Goal: Task Accomplishment & Management: Manage account settings

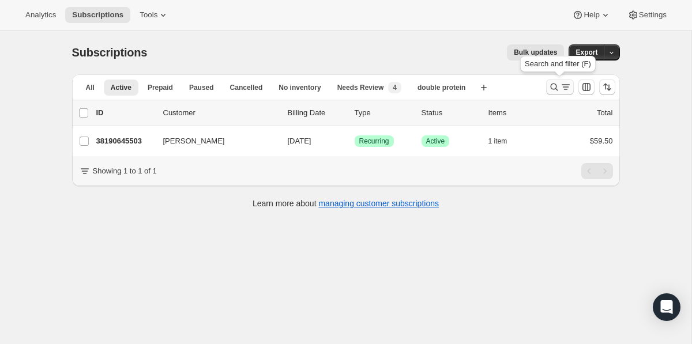
click at [555, 86] on icon "Search and filter results" at bounding box center [554, 87] width 12 height 12
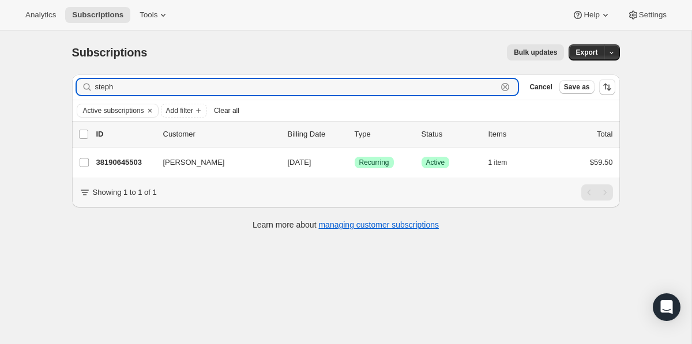
click at [507, 89] on icon "button" at bounding box center [505, 87] width 8 height 8
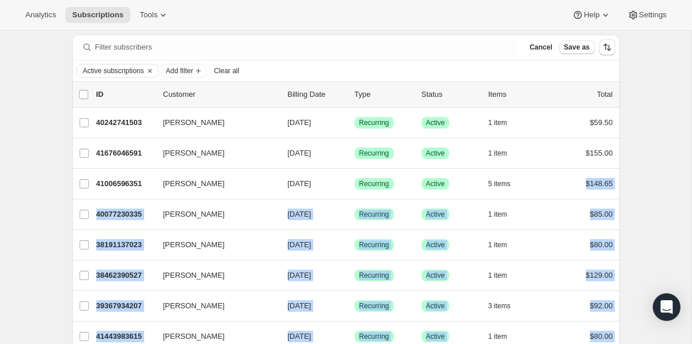
scroll to position [30, 0]
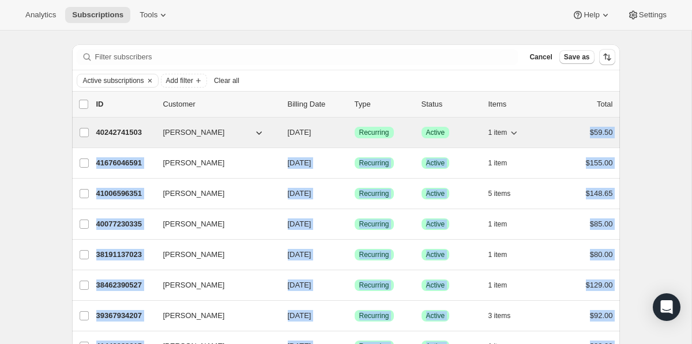
drag, startPoint x: 621, startPoint y: 267, endPoint x: 481, endPoint y: 127, distance: 198.2
copy ul "1 item $59.50 Larry Guidice 41676046591 Larry Guidice 08/15/2025 Success Recurr…"
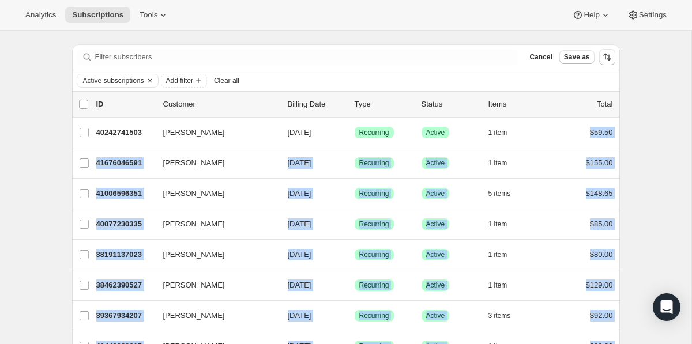
scroll to position [1395, 0]
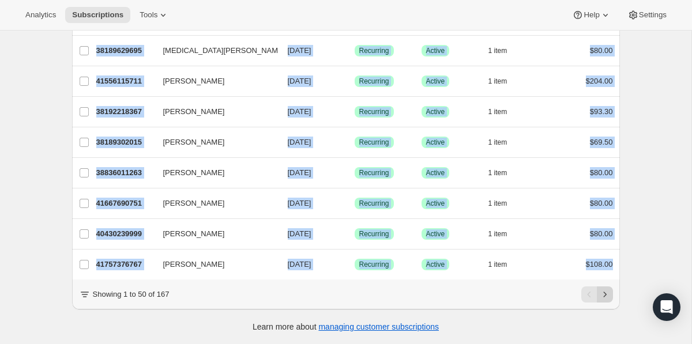
click at [608, 292] on icon "Next" at bounding box center [605, 295] width 12 height 12
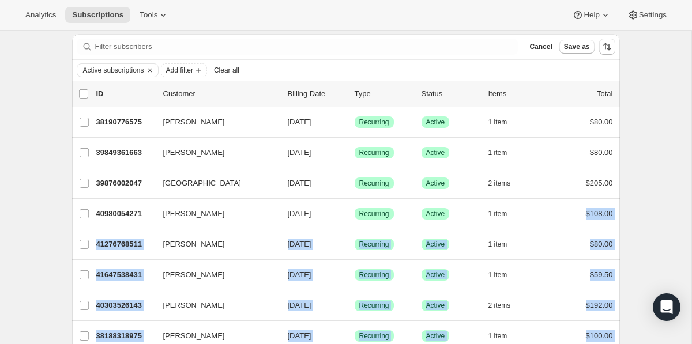
scroll to position [21, 0]
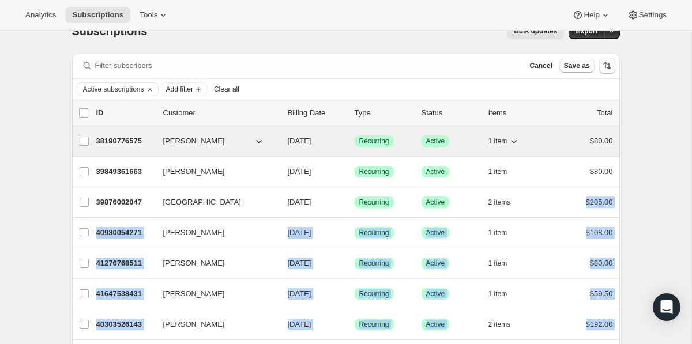
drag, startPoint x: 620, startPoint y: 263, endPoint x: 520, endPoint y: 152, distance: 149.4
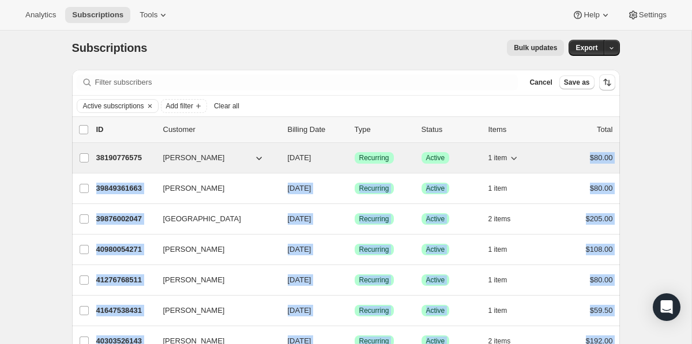
copy ul "$80.00 [PERSON_NAME] 39849361663 [PERSON_NAME] [DATE] Success Recurring Success…"
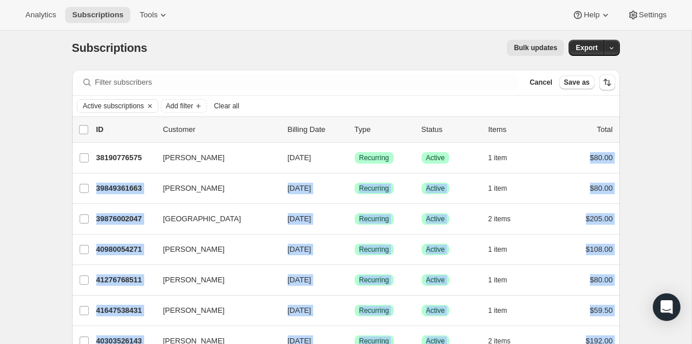
scroll to position [1395, 0]
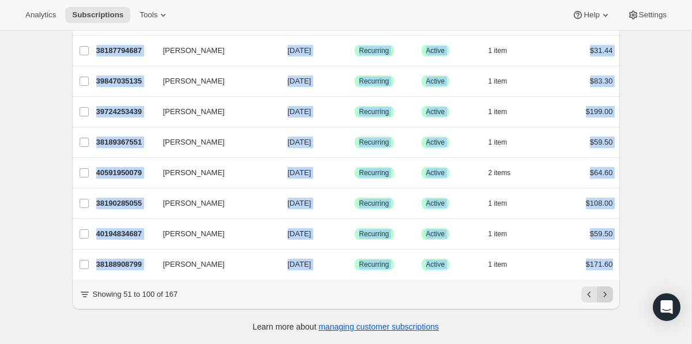
click at [608, 298] on icon "Next" at bounding box center [605, 295] width 12 height 12
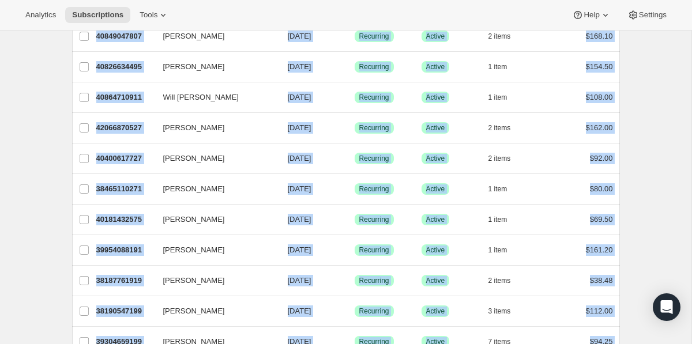
scroll to position [1235, 0]
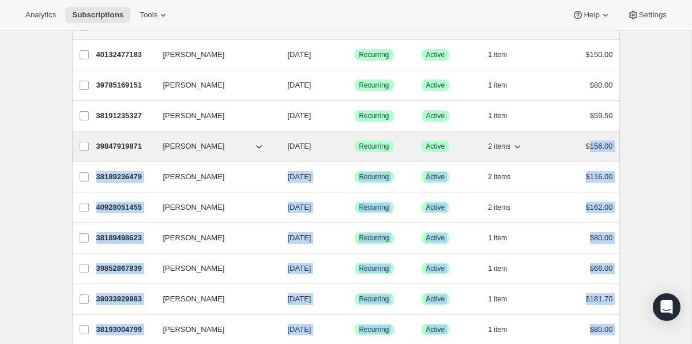
scroll to position [0, 0]
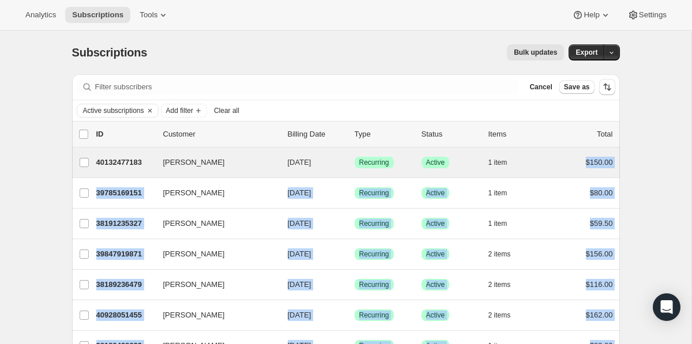
drag, startPoint x: 626, startPoint y: 95, endPoint x: 571, endPoint y: 149, distance: 76.2
copy ul "$150.00 [PERSON_NAME] 39785169151 [PERSON_NAME] [DATE] Success Recurring Succes…"
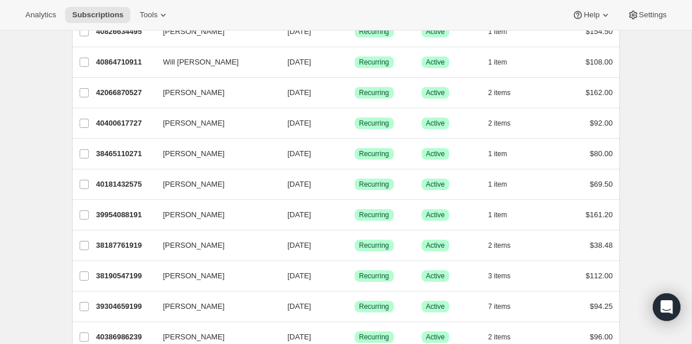
scroll to position [1374, 0]
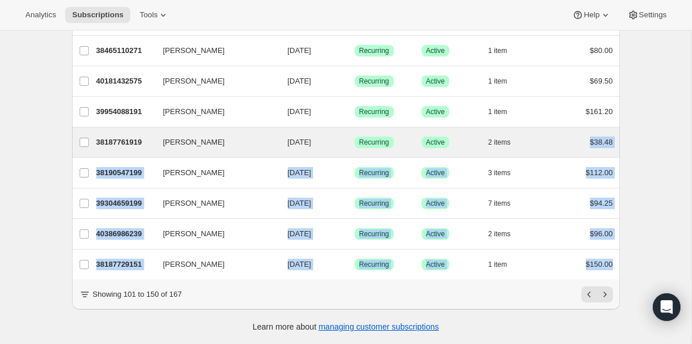
drag, startPoint x: 624, startPoint y: 264, endPoint x: 536, endPoint y: 155, distance: 140.7
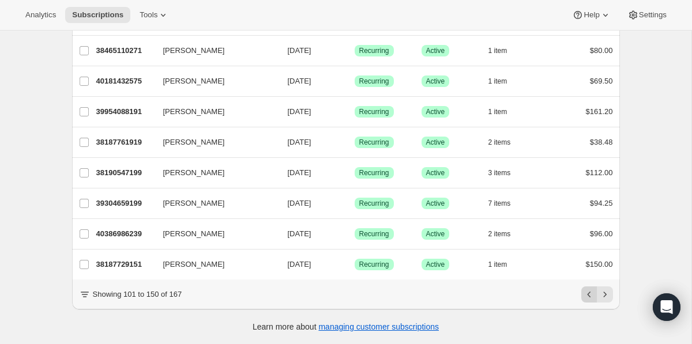
click at [591, 298] on icon "Previous" at bounding box center [590, 295] width 12 height 12
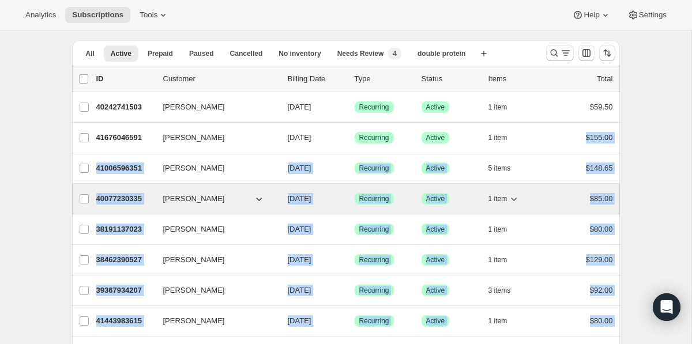
scroll to position [0, 0]
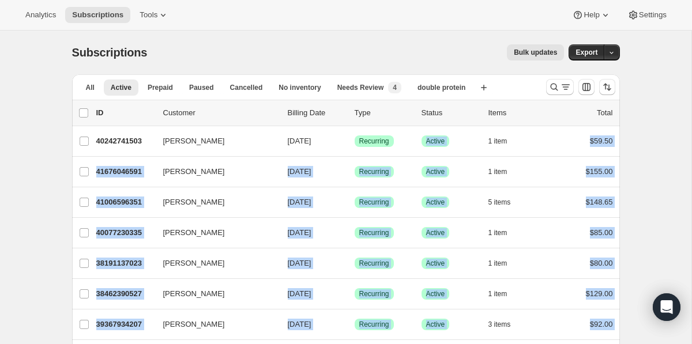
drag, startPoint x: 621, startPoint y: 267, endPoint x: 413, endPoint y: 111, distance: 259.8
copy ul "Items Total [PERSON_NAME] 40242741503 [PERSON_NAME] [DATE] Success Recurring Su…"
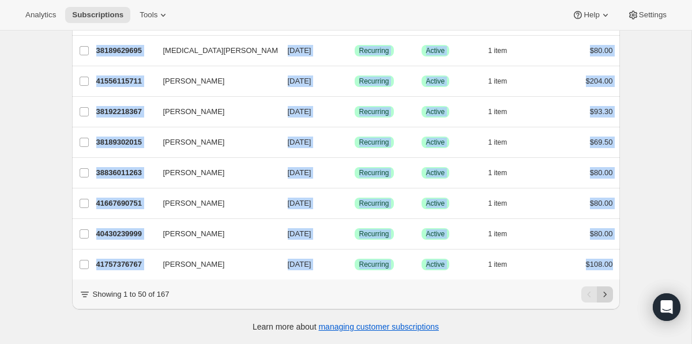
click at [607, 289] on icon "Next" at bounding box center [605, 295] width 12 height 12
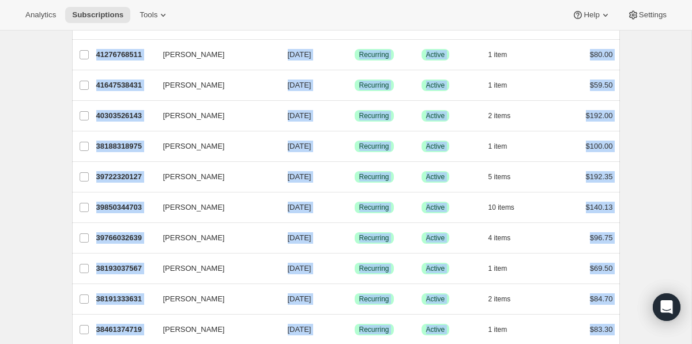
scroll to position [0, 0]
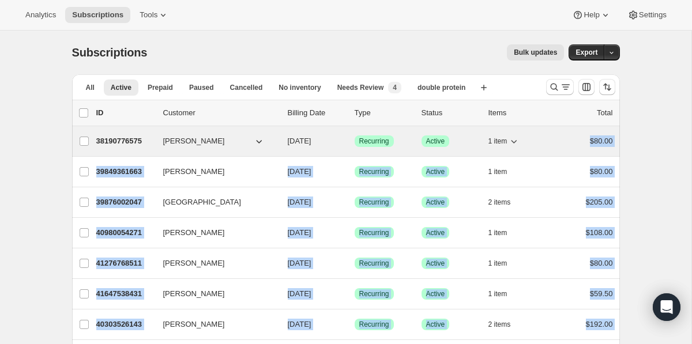
drag, startPoint x: 615, startPoint y: 266, endPoint x: 539, endPoint y: 134, distance: 152.6
copy ul "$80.00 [PERSON_NAME] 39849361663 [PERSON_NAME] [DATE] Success Recurring Success…"
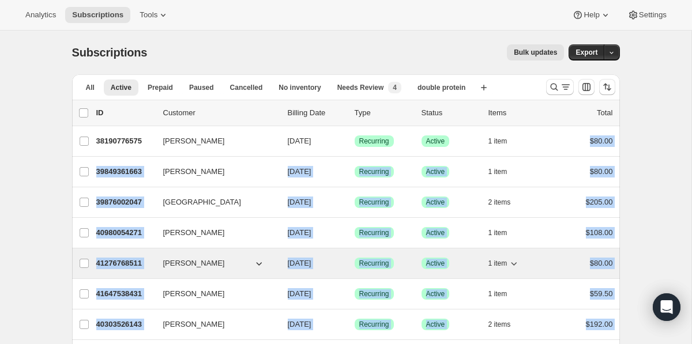
scroll to position [1374, 0]
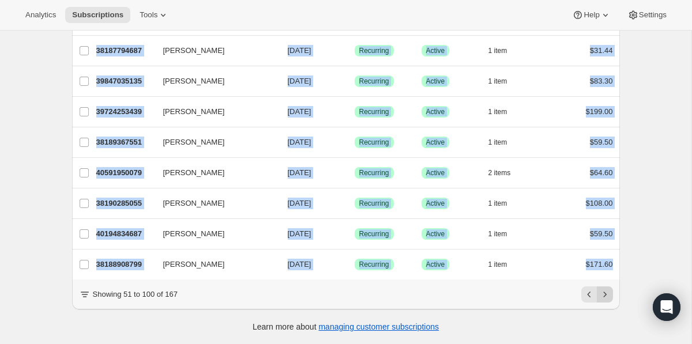
click at [605, 295] on icon "Next" at bounding box center [604, 294] width 3 height 5
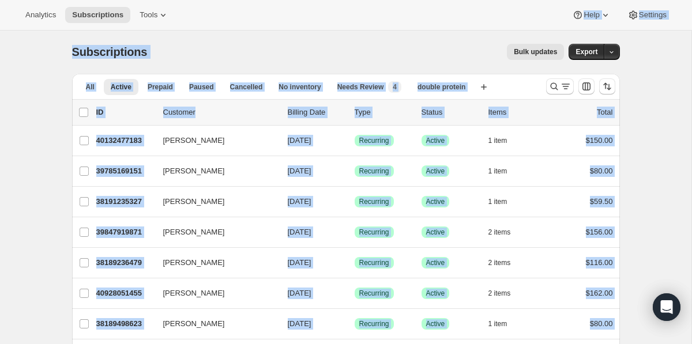
scroll to position [0, 0]
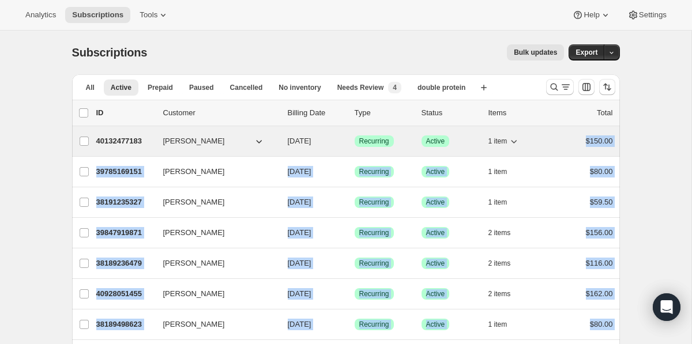
drag, startPoint x: 614, startPoint y: 103, endPoint x: 565, endPoint y: 142, distance: 62.8
copy ul "$150.00 [PERSON_NAME] 39785169151 [PERSON_NAME] [DATE] Success Recurring Succes…"
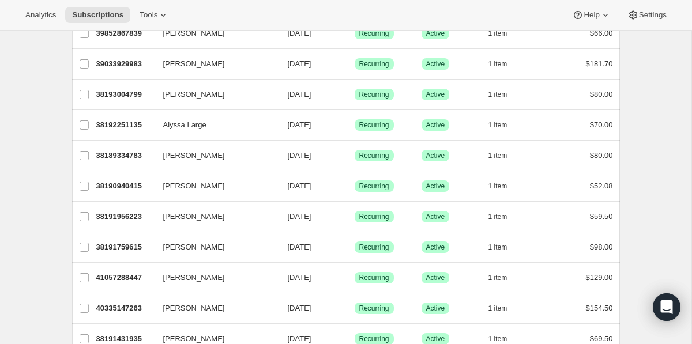
scroll to position [324, 0]
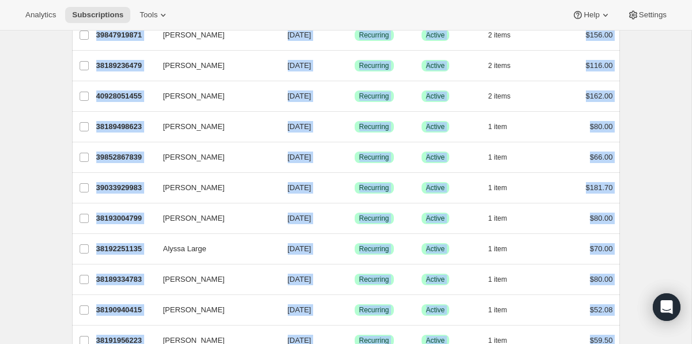
scroll to position [0, 0]
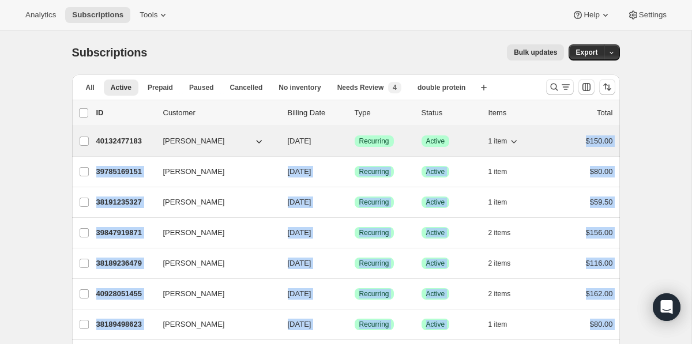
drag, startPoint x: 631, startPoint y: 261, endPoint x: 573, endPoint y: 139, distance: 135.4
copy ul "$150.00 [PERSON_NAME] 39785169151 [PERSON_NAME] [DATE] Success Recurring Succes…"
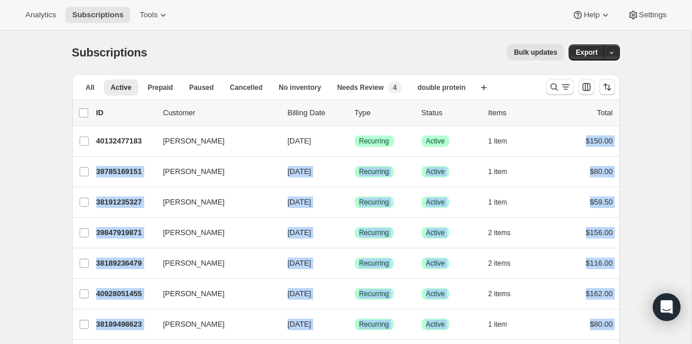
scroll to position [1374, 0]
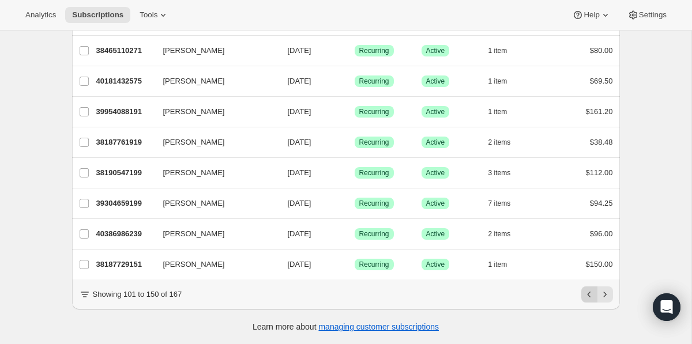
click at [593, 296] on icon "Previous" at bounding box center [590, 295] width 12 height 12
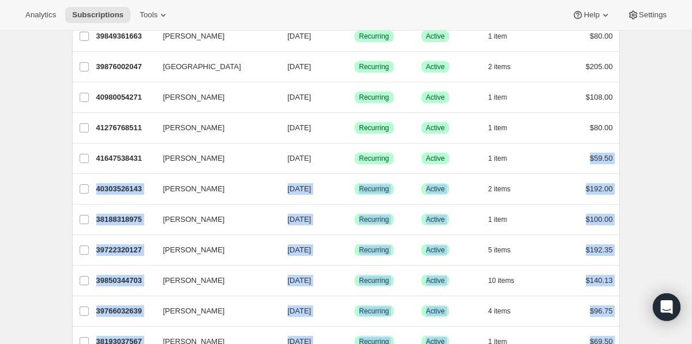
scroll to position [0, 0]
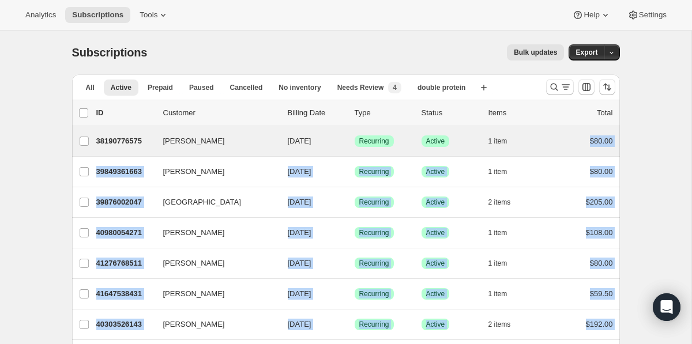
drag, startPoint x: 622, startPoint y: 269, endPoint x: 510, endPoint y: 130, distance: 178.0
copy ul "$80.00 [PERSON_NAME] 39849361663 [PERSON_NAME] [DATE] Success Recurring Success…"
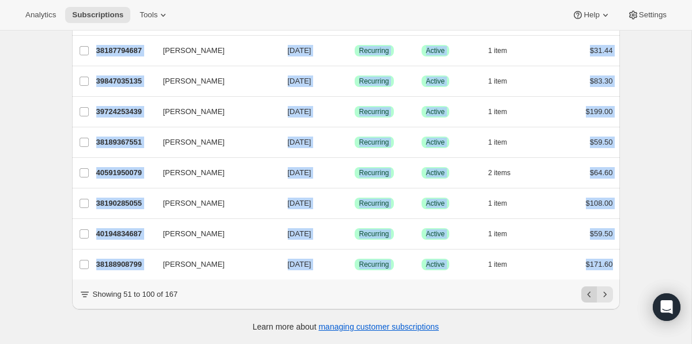
click at [591, 296] on icon "Previous" at bounding box center [590, 295] width 12 height 12
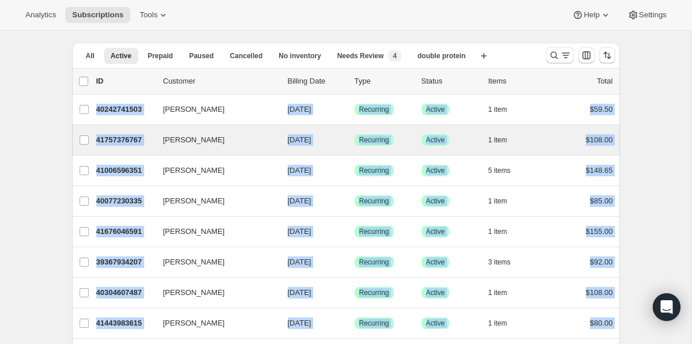
scroll to position [0, 0]
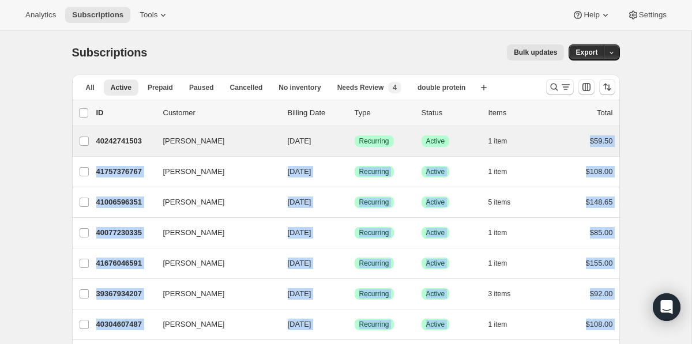
drag, startPoint x: 621, startPoint y: 266, endPoint x: 562, endPoint y: 126, distance: 151.7
copy ul "$59.50 [PERSON_NAME] 41757376767 [PERSON_NAME] [DATE] Success Recurring Success…"
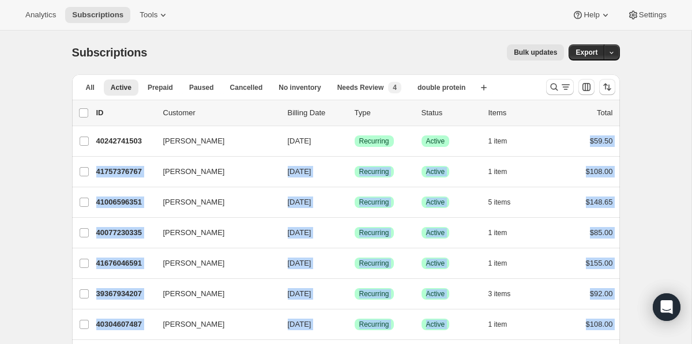
scroll to position [1374, 0]
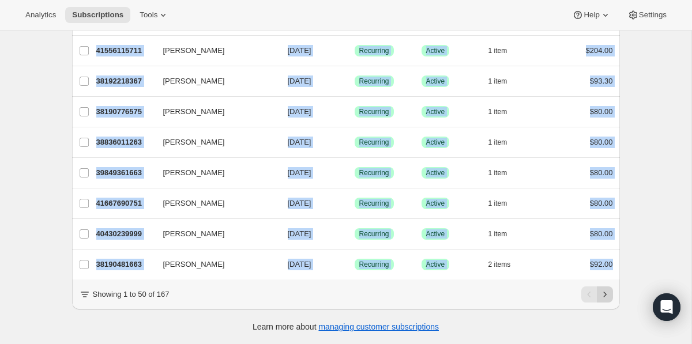
click at [606, 295] on icon "Next" at bounding box center [605, 295] width 12 height 12
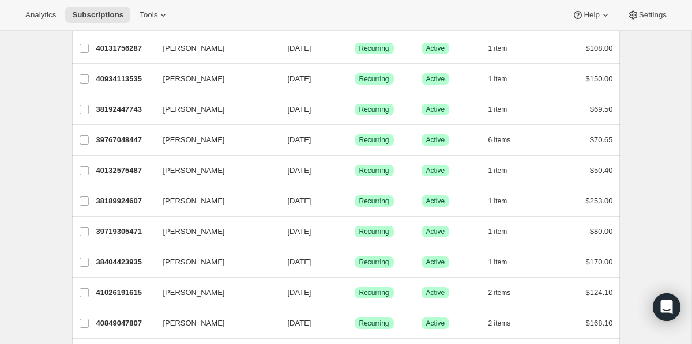
scroll to position [946, 0]
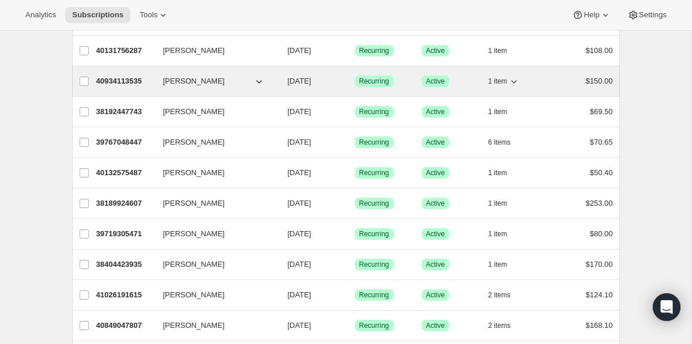
click at [125, 78] on p "40934113535" at bounding box center [125, 82] width 58 height 12
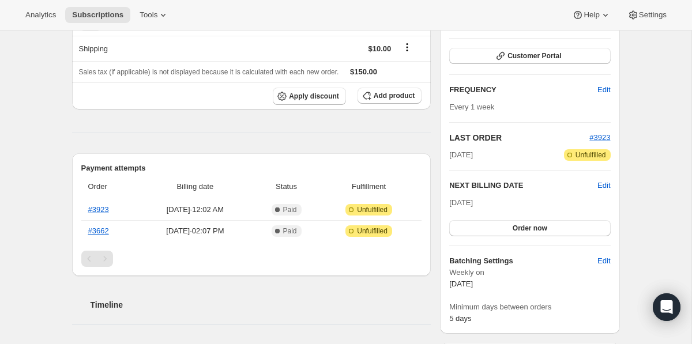
scroll to position [236, 0]
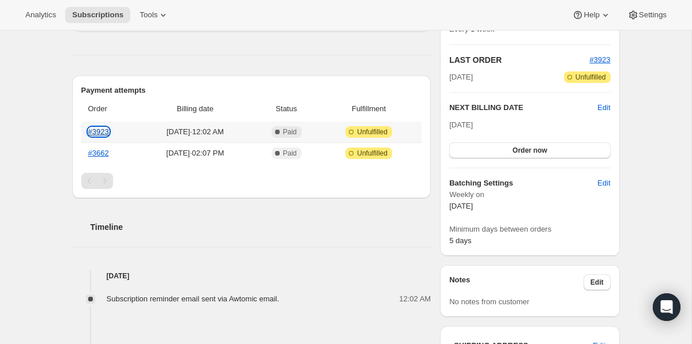
click at [104, 136] on link "#3923" at bounding box center [98, 131] width 21 height 9
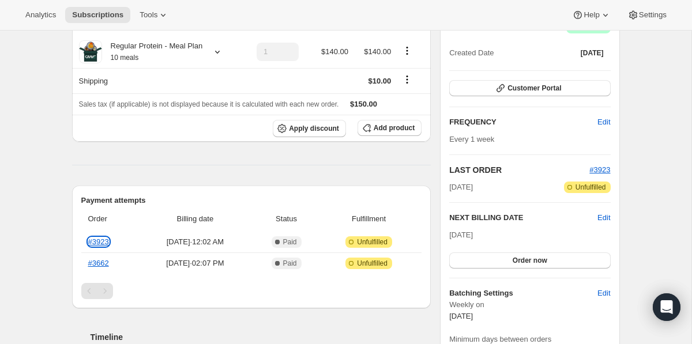
scroll to position [104, 0]
